Goal: Information Seeking & Learning: Learn about a topic

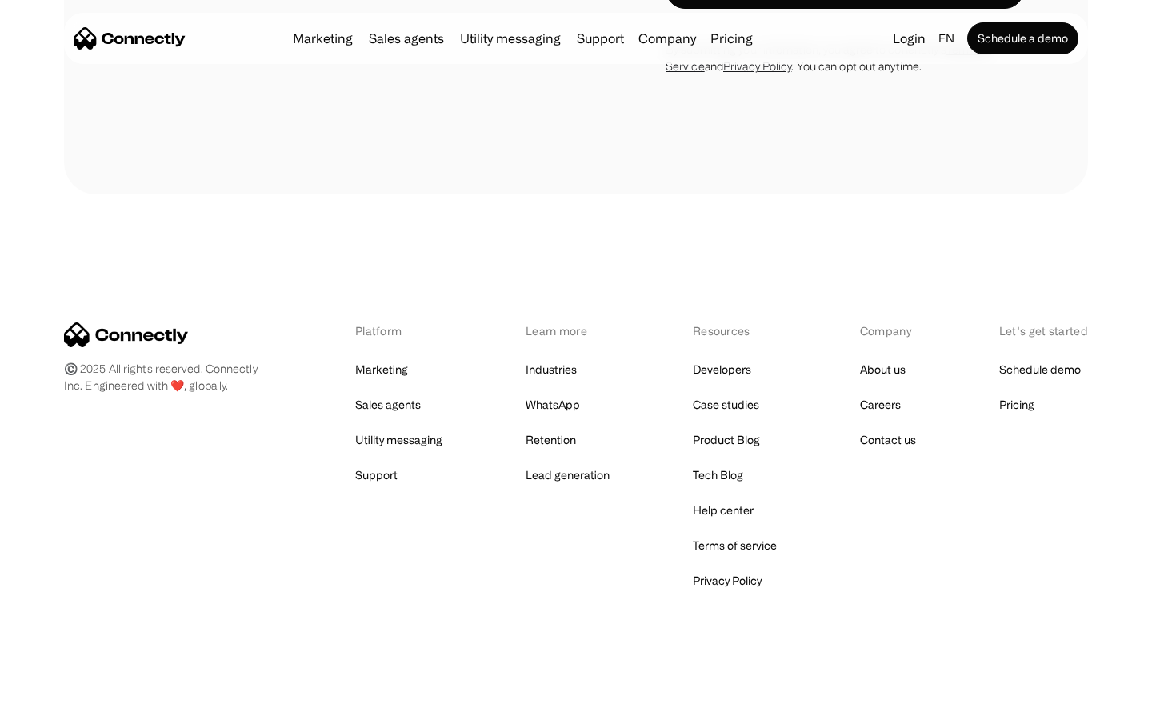
scroll to position [5694, 0]
